Goal: Information Seeking & Learning: Learn about a topic

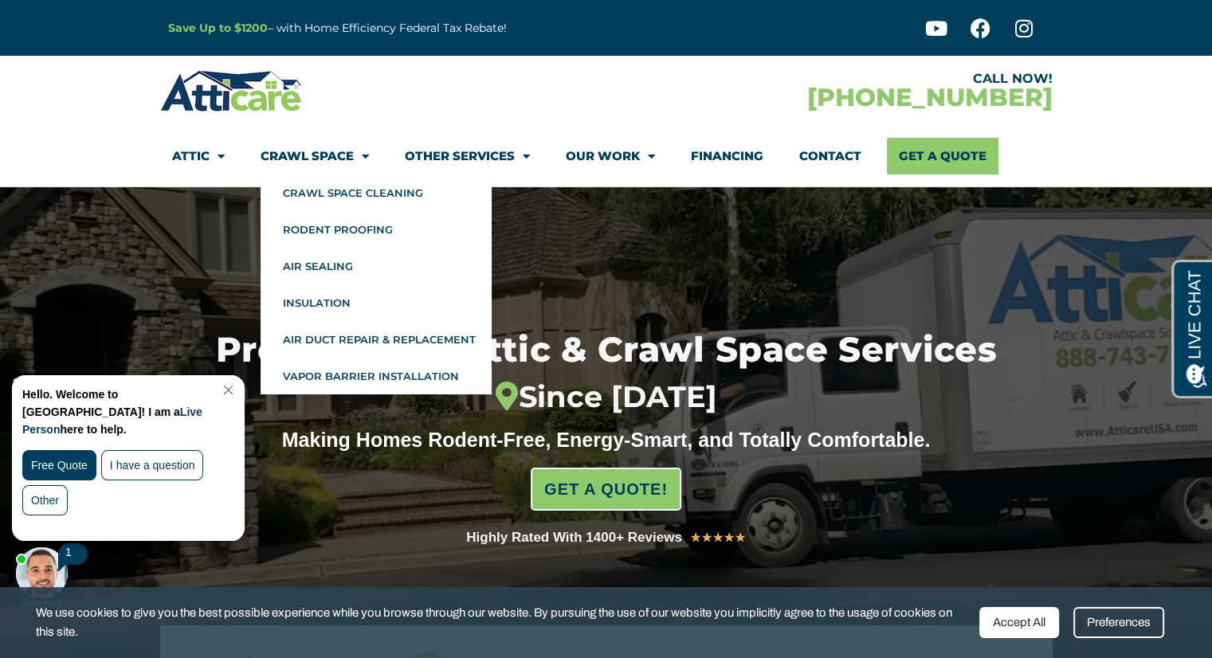
click at [339, 167] on link "Crawl Space" at bounding box center [315, 156] width 108 height 37
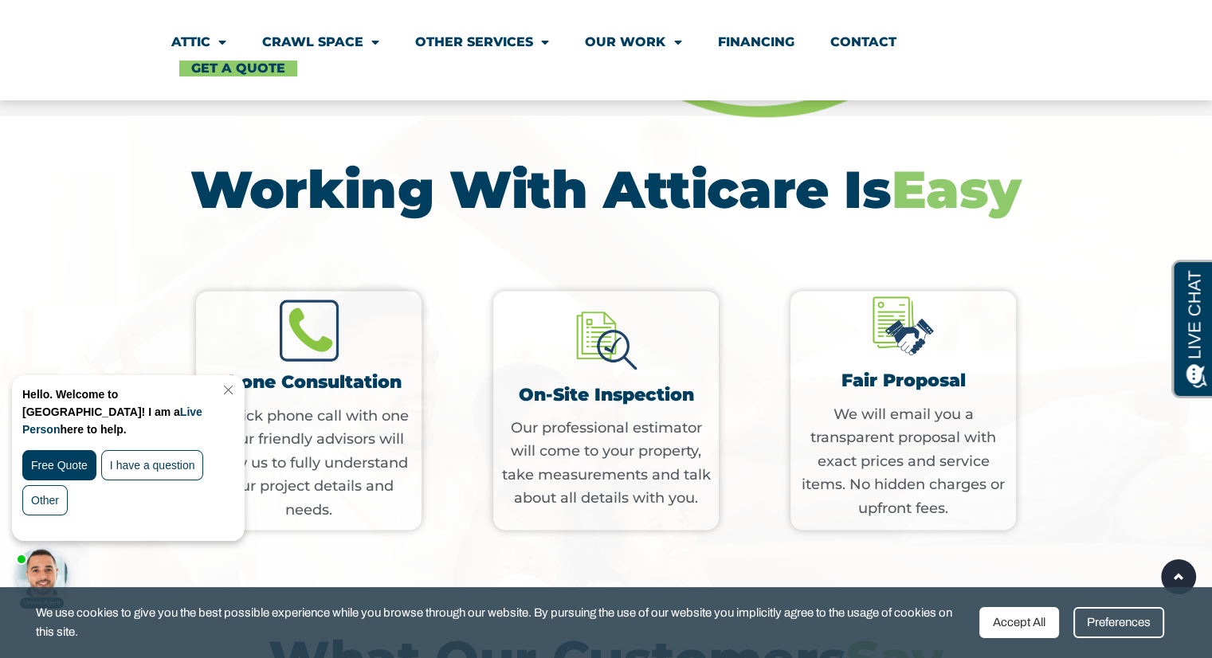
scroll to position [1992, 0]
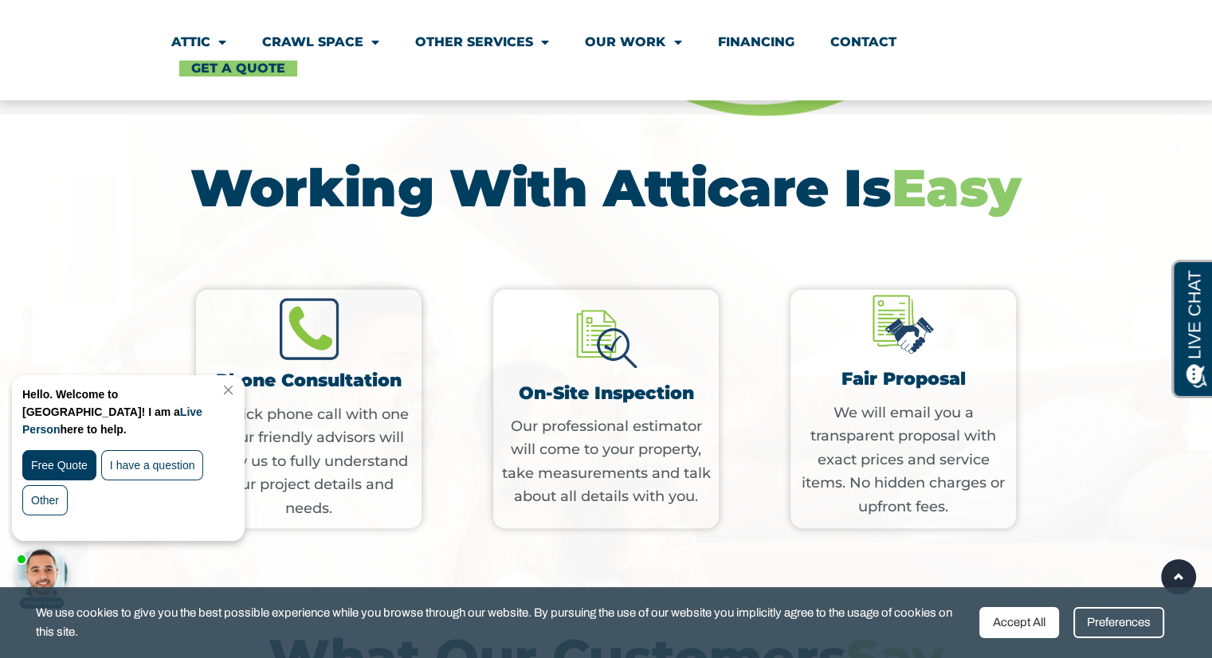
click at [237, 385] on link "Close Chat" at bounding box center [227, 390] width 22 height 12
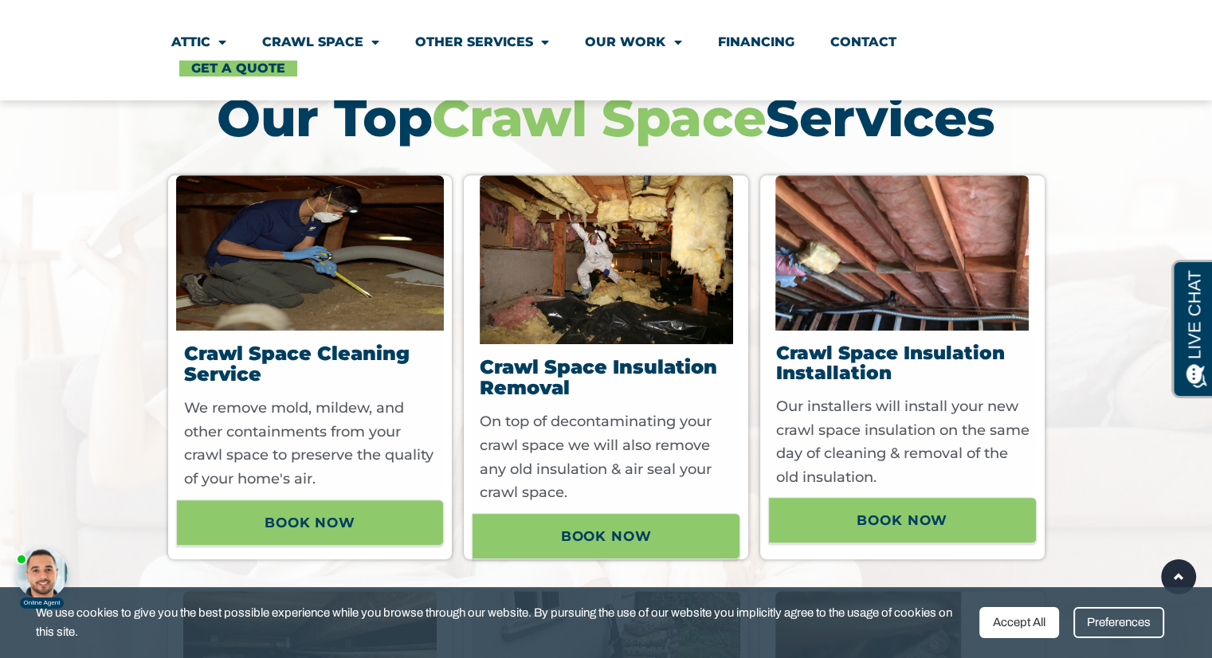
scroll to position [558, 0]
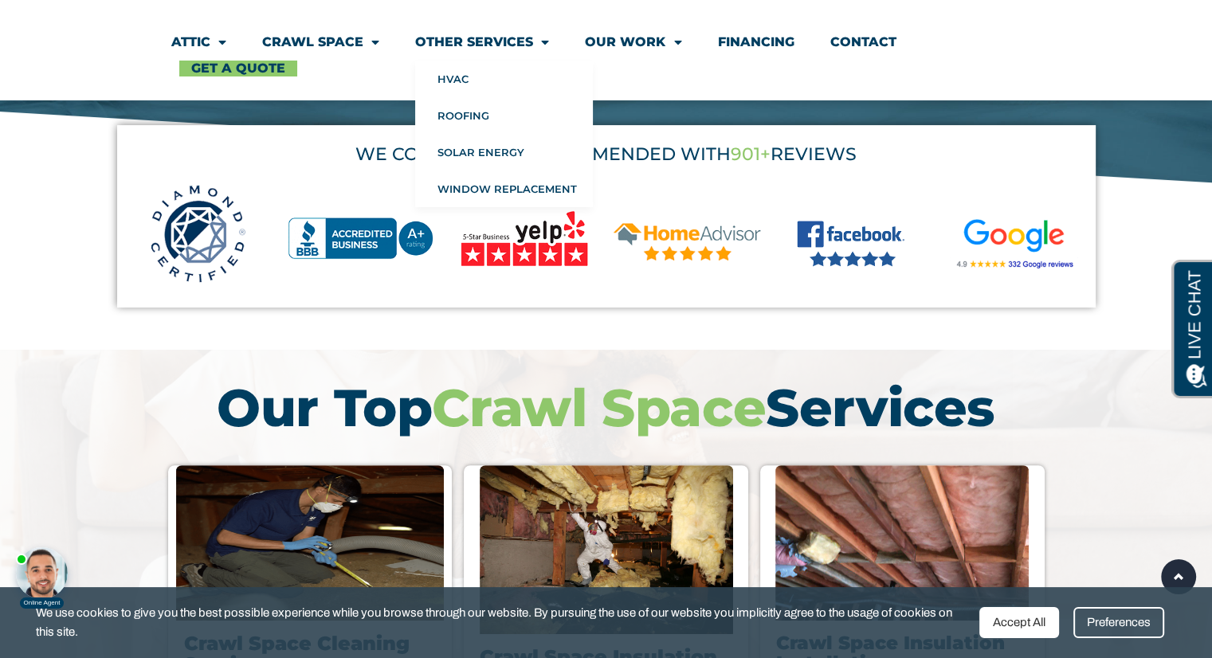
click at [526, 39] on link "Other Services" at bounding box center [482, 42] width 134 height 37
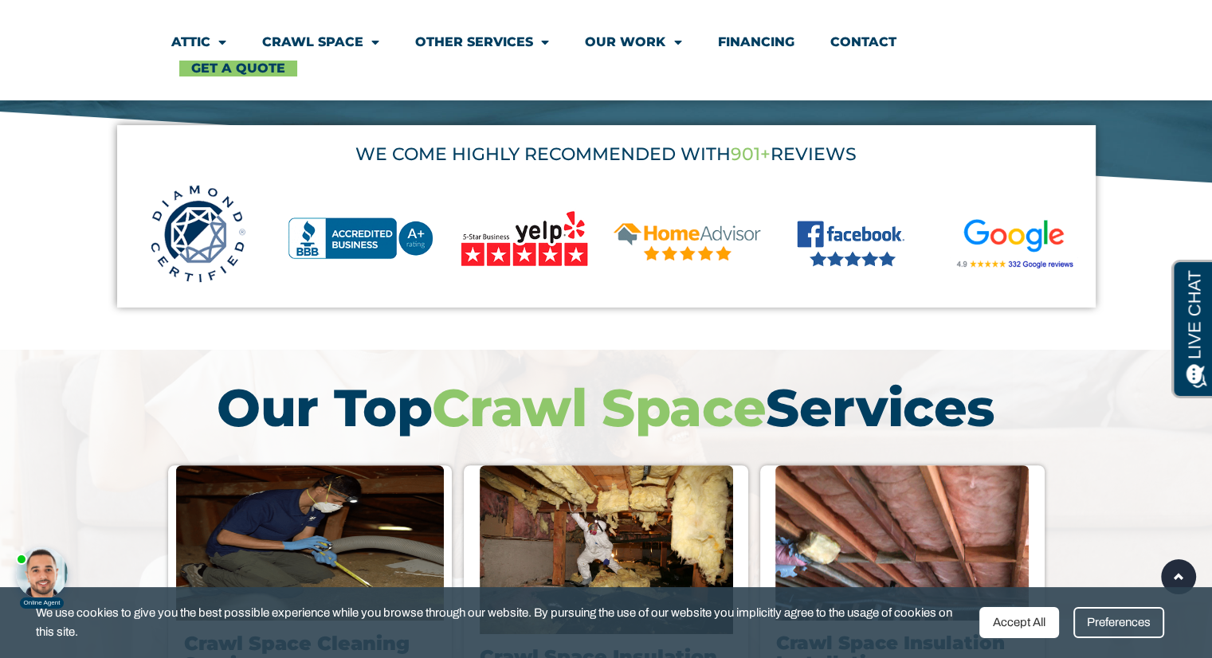
click at [526, 39] on link "Other Services" at bounding box center [482, 42] width 134 height 37
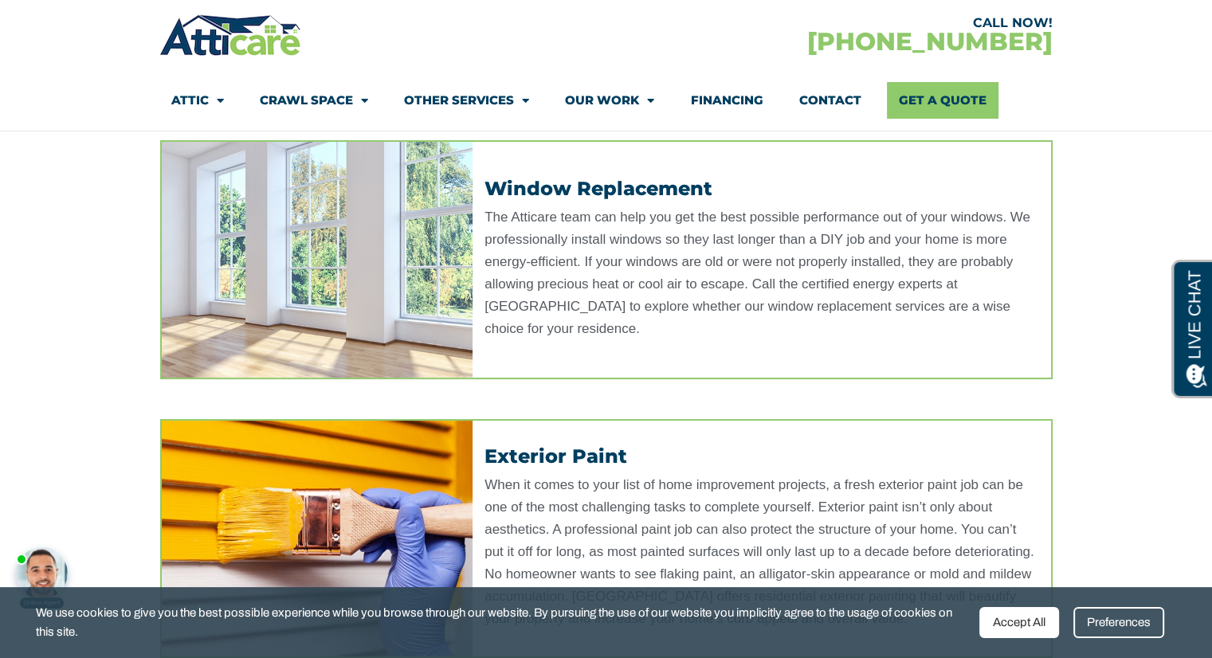
scroll to position [319, 0]
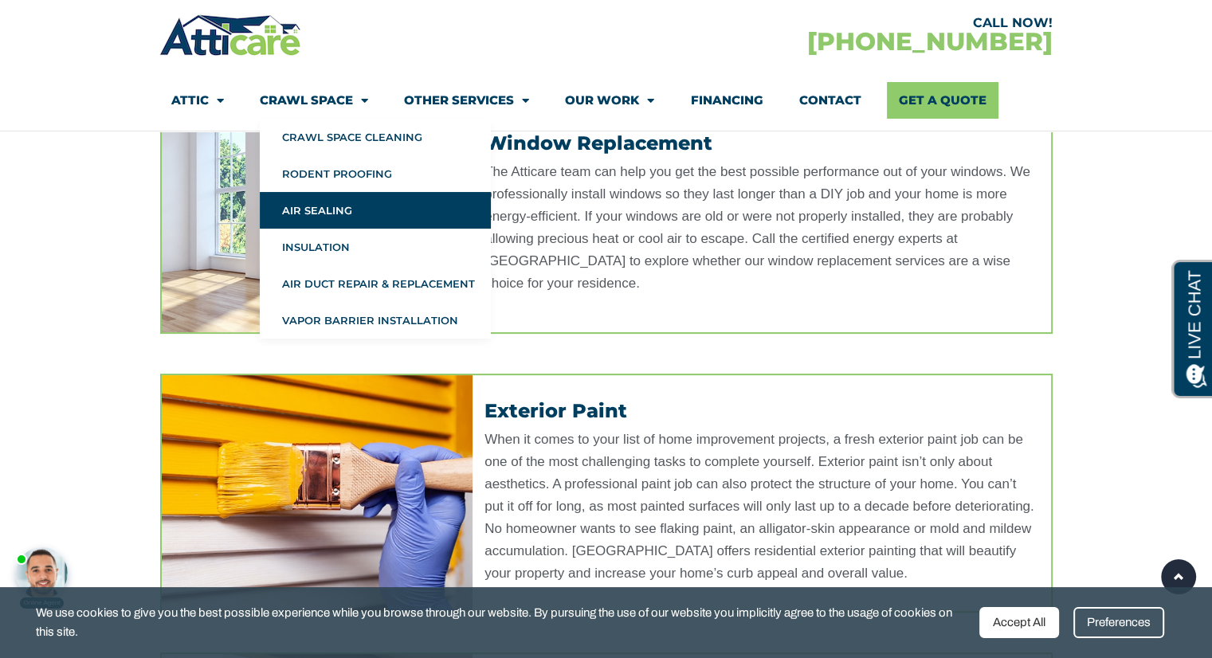
click at [310, 210] on link "Air Sealing" at bounding box center [375, 210] width 231 height 37
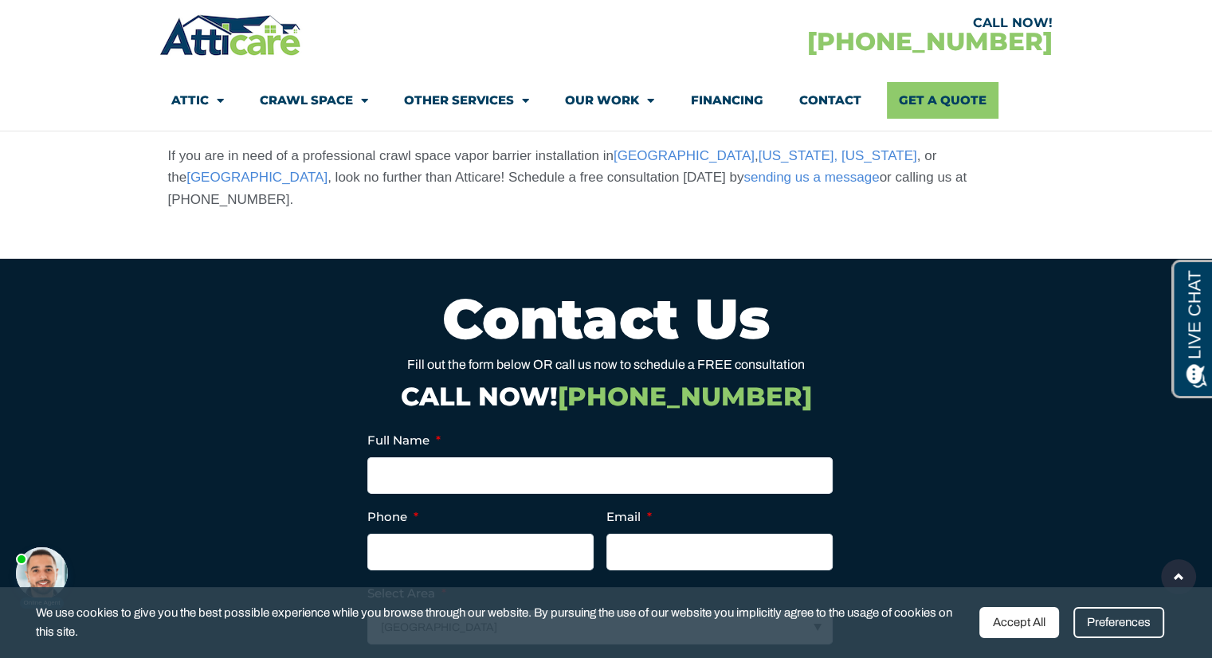
scroll to position [4940, 0]
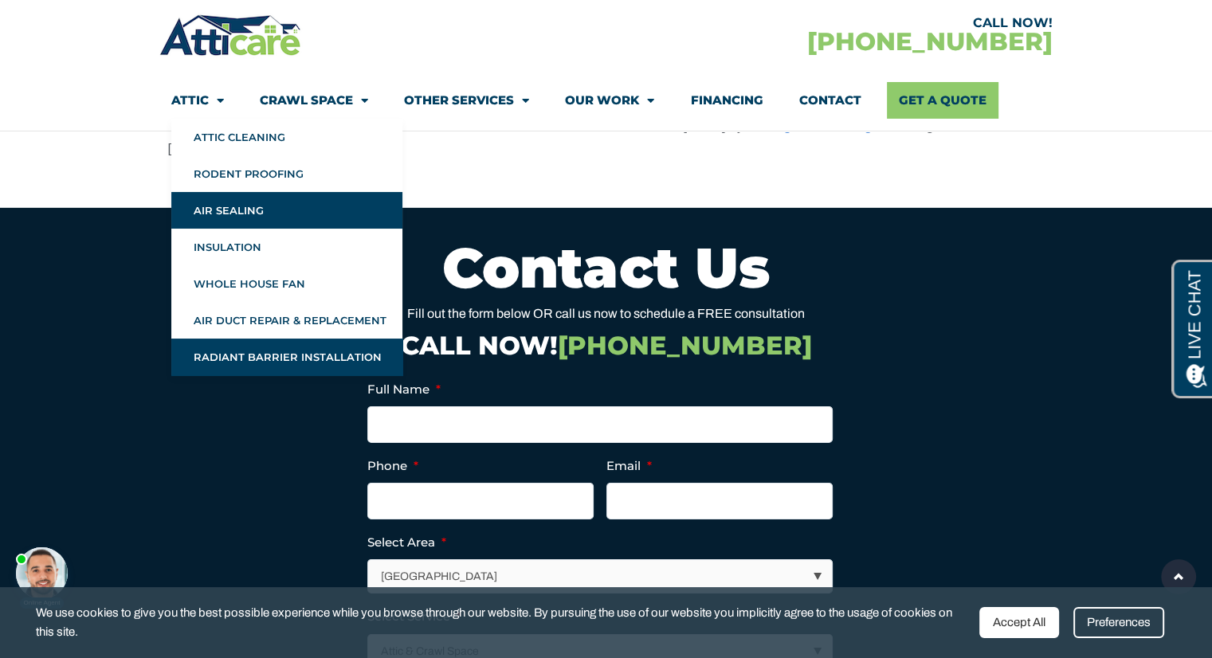
click at [255, 351] on link "Radiant Barrier Installation" at bounding box center [286, 357] width 231 height 37
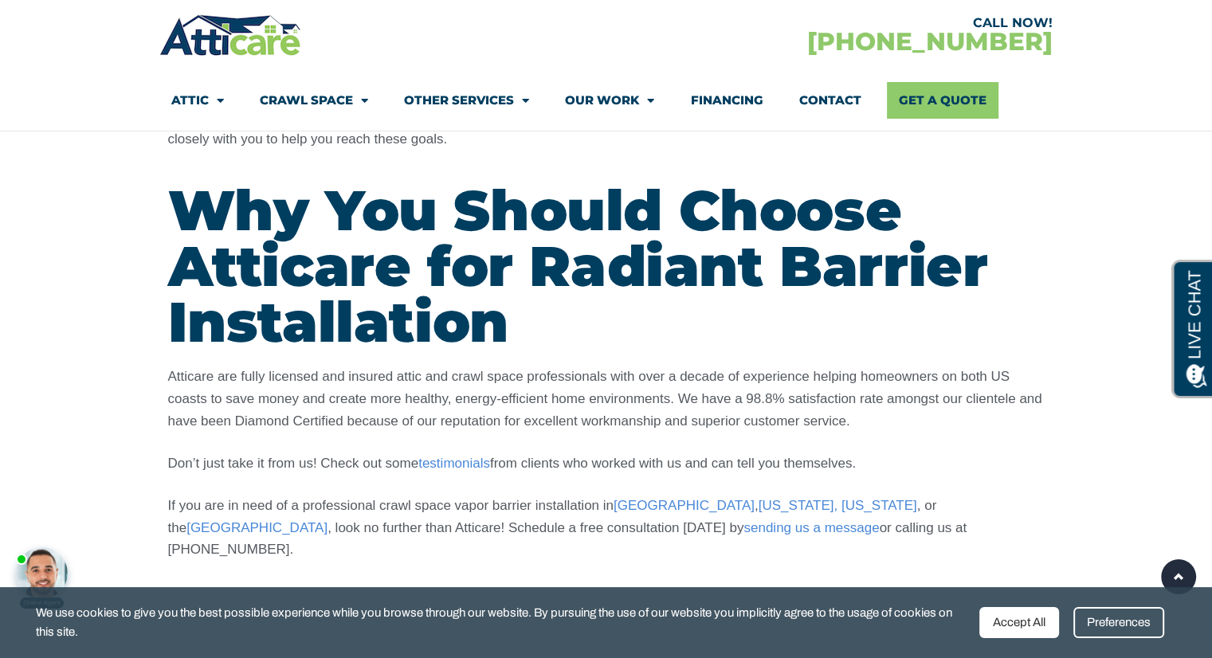
scroll to position [3107, 0]
